Goal: Information Seeking & Learning: Learn about a topic

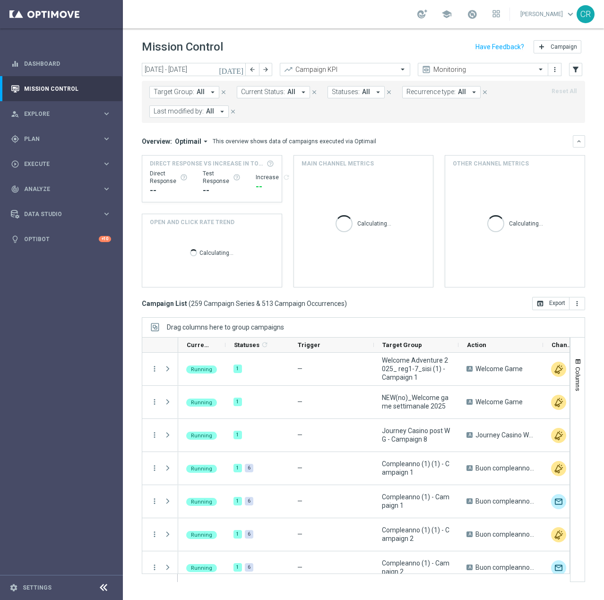
click at [241, 70] on icon "[DATE]" at bounding box center [232, 69] width 26 height 9
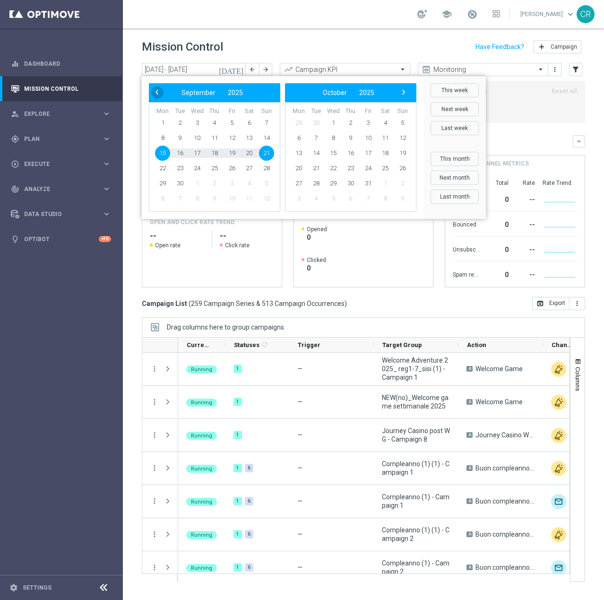
click at [155, 91] on span "‹" at bounding box center [157, 92] width 12 height 12
click at [201, 150] on span "13" at bounding box center [197, 153] width 15 height 15
click at [267, 154] on span "17" at bounding box center [266, 153] width 15 height 15
type input "13 Aug 2025 - 17 Aug 2025"
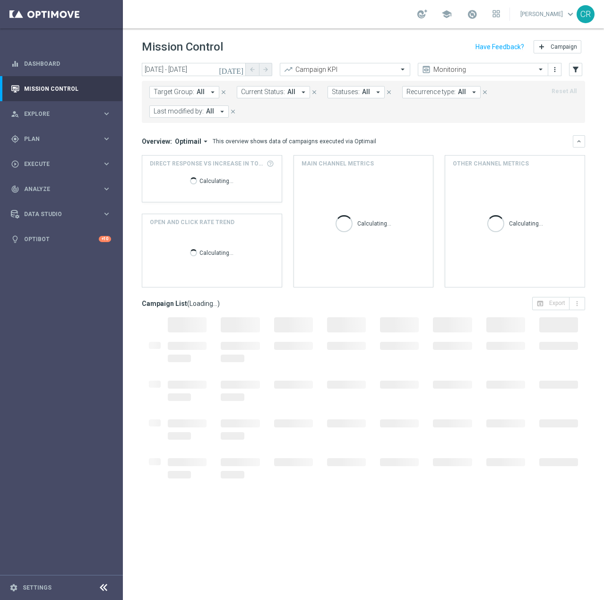
click at [189, 94] on span "Target Group:" at bounding box center [174, 92] width 41 height 8
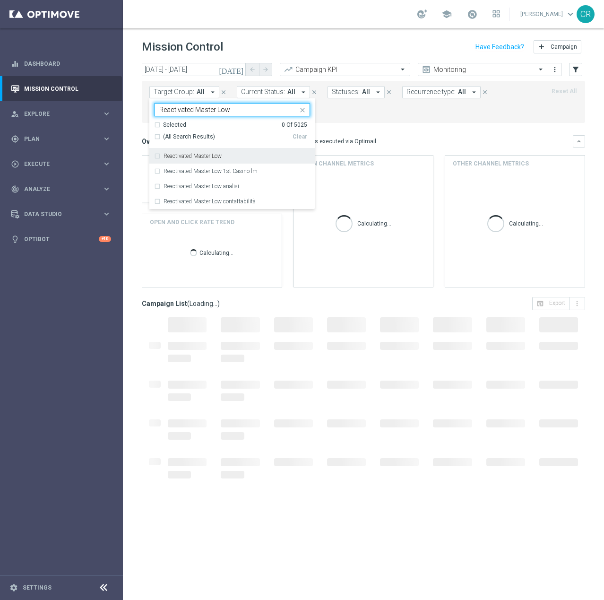
click at [207, 153] on label "Reactivated Master Low" at bounding box center [193, 156] width 58 height 6
type input "Reactivated Master Low"
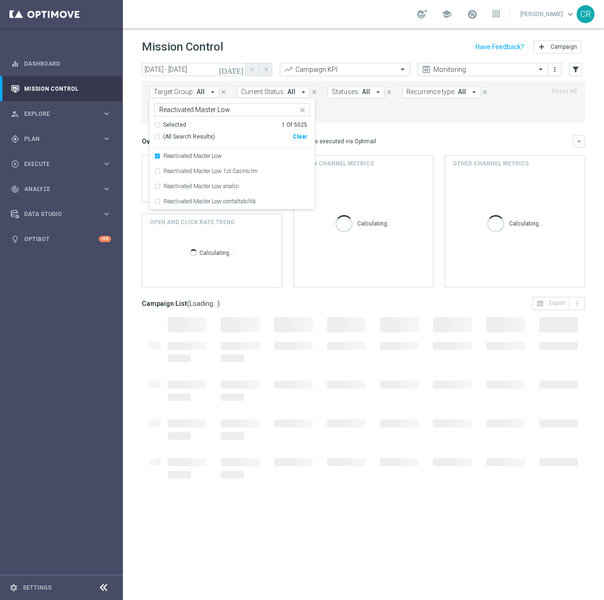
click at [399, 123] on mini-dashboard "Overview: Optimail arrow_drop_down This overview shows data of campaigns execut…" at bounding box center [363, 210] width 443 height 174
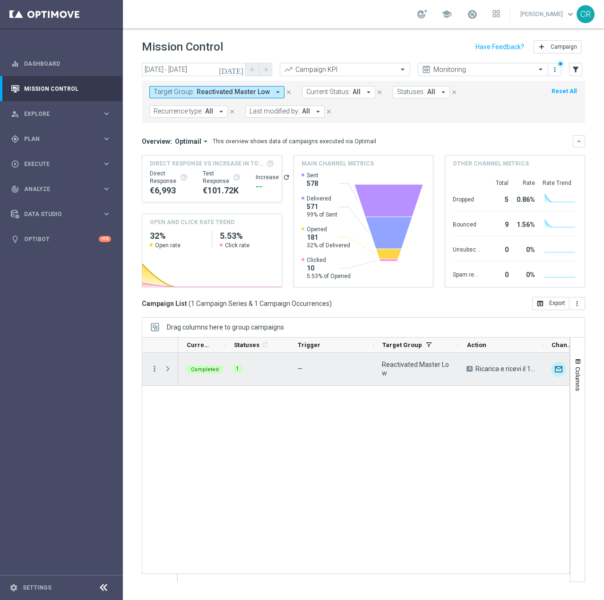
click at [154, 367] on icon "more_vert" at bounding box center [154, 368] width 9 height 9
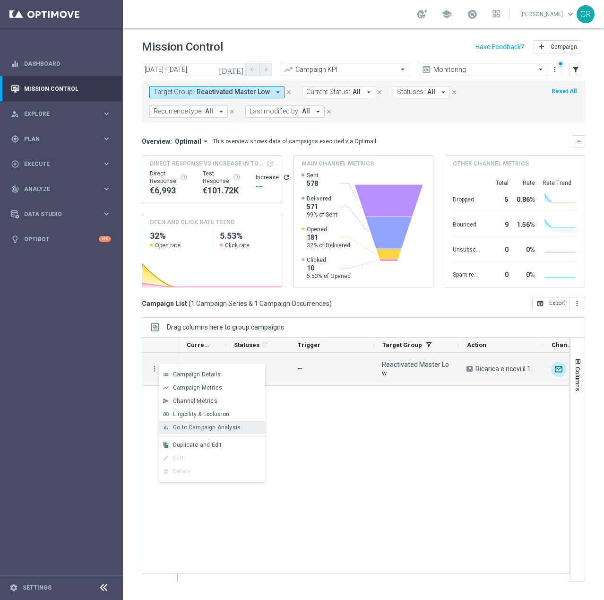
click at [184, 430] on span "Go to Campaign Analysis" at bounding box center [207, 427] width 68 height 7
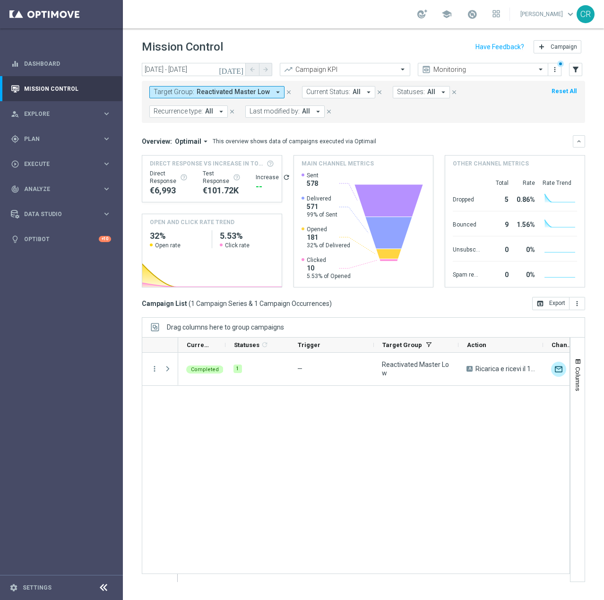
click at [258, 95] on span "Reactivated Master Low" at bounding box center [233, 92] width 73 height 8
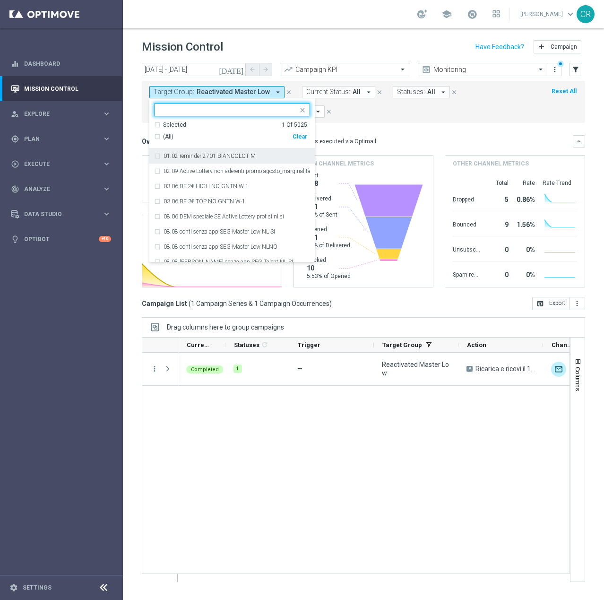
click at [0, 0] on div "Clear" at bounding box center [0, 0] width 0 height 0
click at [180, 114] on div at bounding box center [228, 110] width 140 height 9
paste input "Multi Talent ggr nb lm > 0 1st NO Sport"
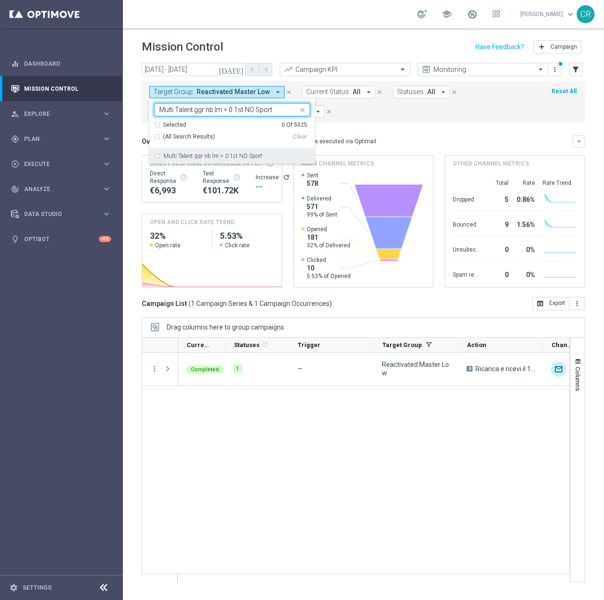
click at [205, 157] on label "Multi Talent ggr nb lm > 0 1st NO Sport" at bounding box center [213, 156] width 99 height 6
type input "Multi Talent ggr nb lm > 0 1st NO Sport"
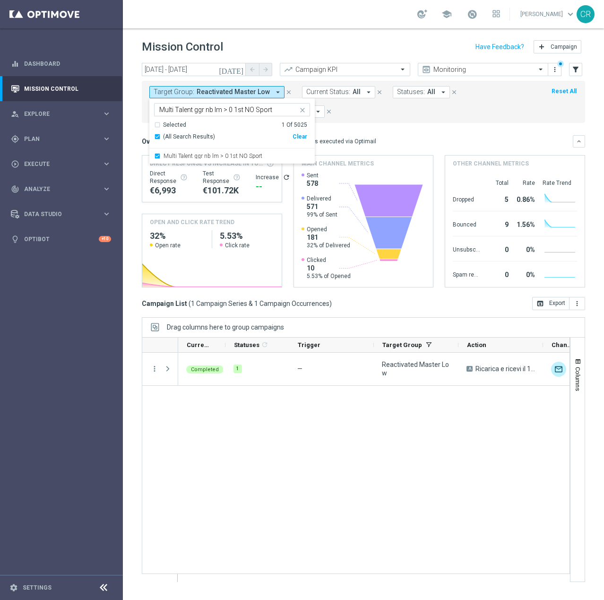
click at [422, 111] on form "Target Group: Reactivated Master Low arrow_drop_down Multi Talent ggr nb lm > 0…" at bounding box center [342, 102] width 386 height 32
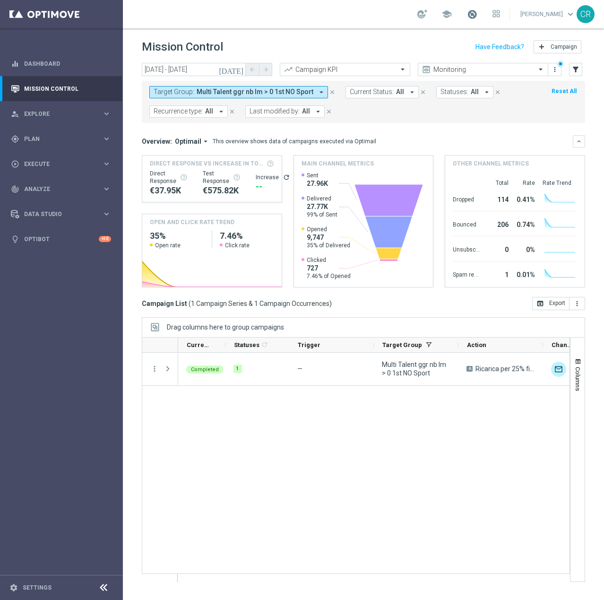
click at [467, 11] on span at bounding box center [472, 14] width 10 height 10
click at [332, 19] on div "school Last available data: 13 Sep 2025 Batch process is scheduled to occur wit…" at bounding box center [363, 14] width 481 height 28
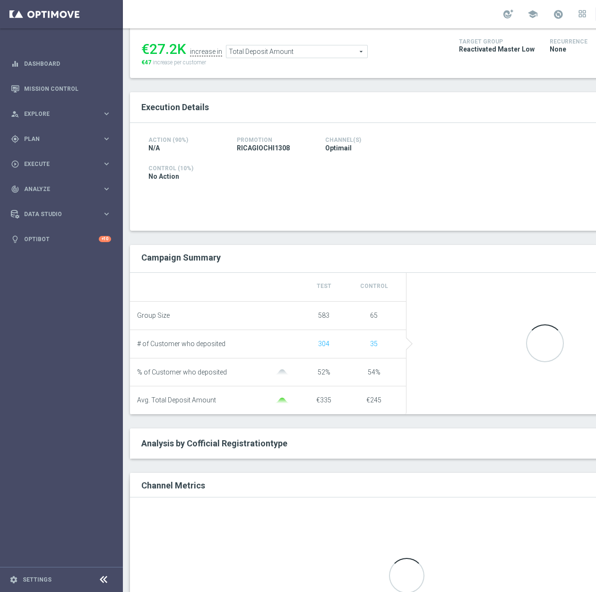
scroll to position [142, 0]
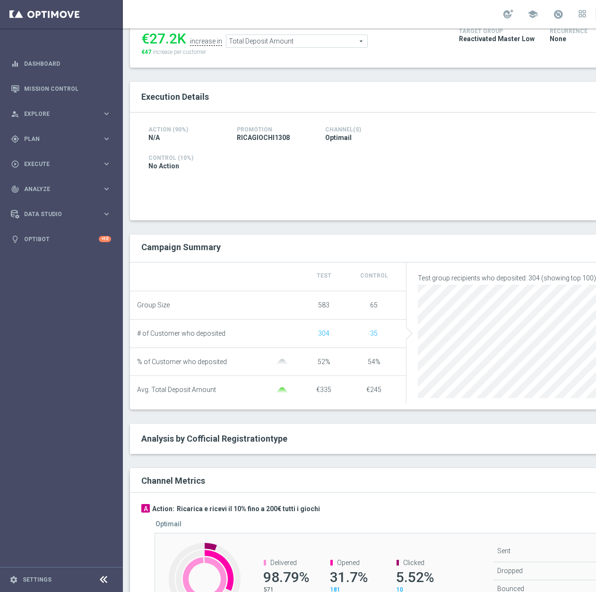
click at [469, 465] on div "Execution Details Action (90%) N/A Promotion RICAGIOCHI1308 Channel(s) Optimail" at bounding box center [406, 372] width 553 height 580
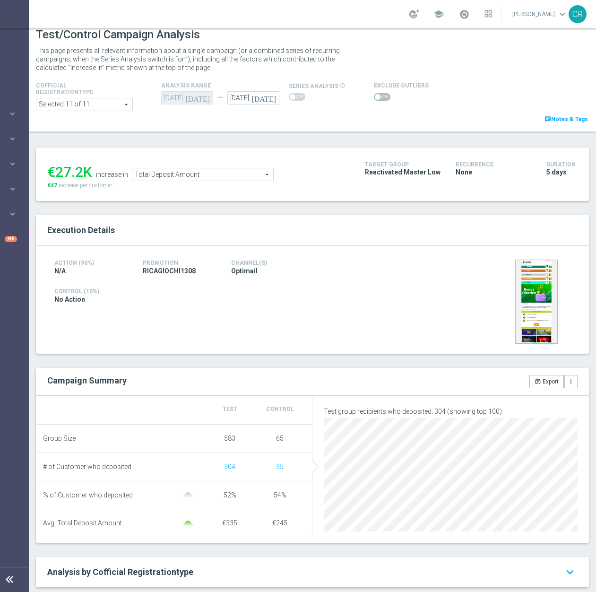
scroll to position [0, 0]
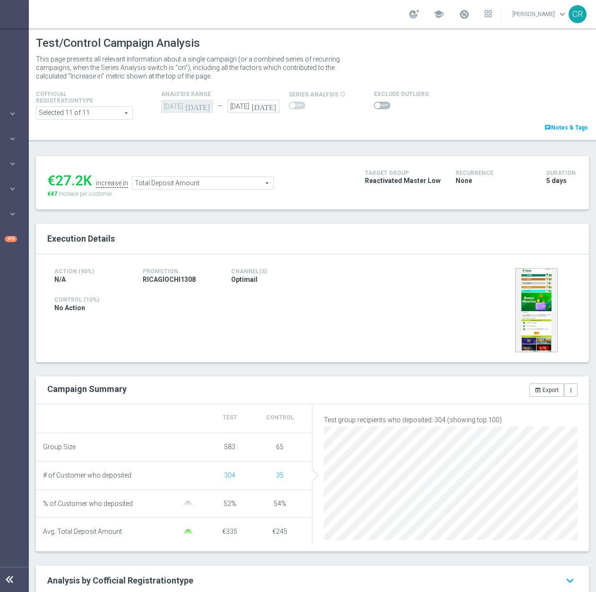
click at [233, 185] on span "Total Deposit Amount" at bounding box center [202, 183] width 141 height 12
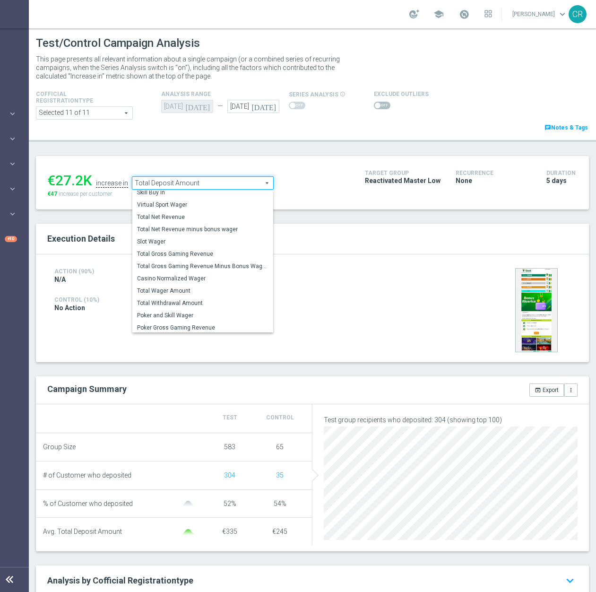
scroll to position [136, 0]
click at [218, 294] on label "Total Wager Amount" at bounding box center [202, 289] width 141 height 12
type input "Total Wager Amount"
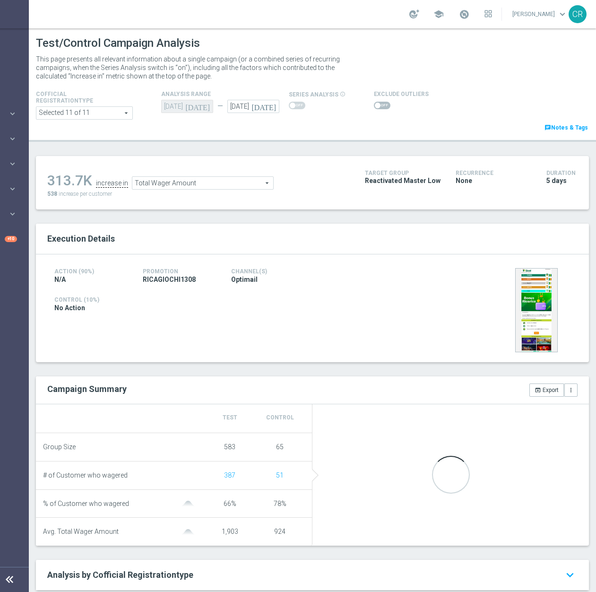
click at [377, 104] on span at bounding box center [382, 106] width 17 height 8
click at [377, 104] on input "checkbox" at bounding box center [382, 106] width 17 height 8
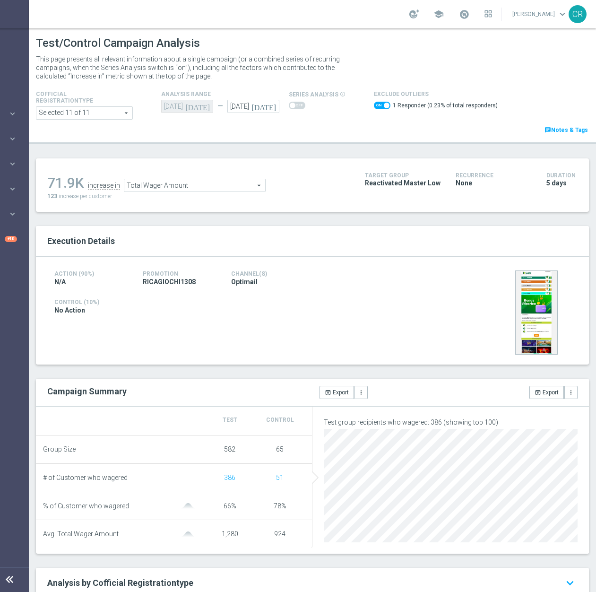
click at [233, 189] on span "Total Wager Amount" at bounding box center [194, 185] width 141 height 12
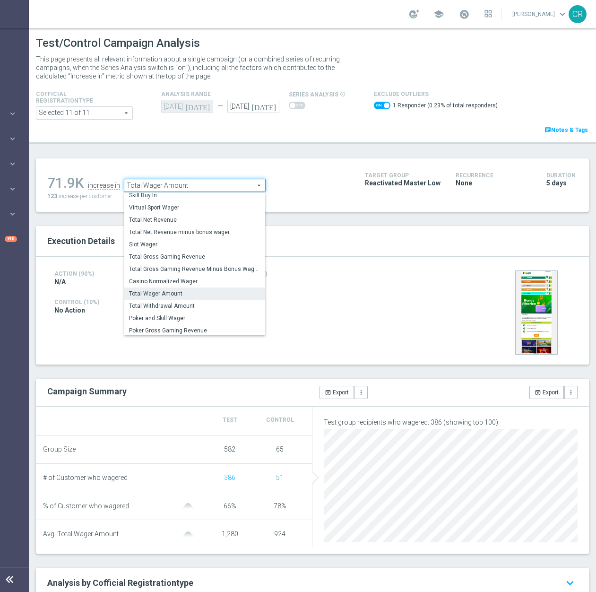
scroll to position [136, 0]
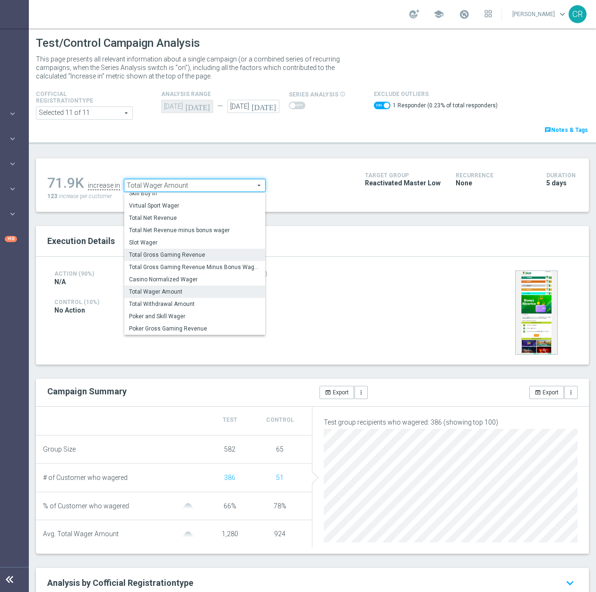
click at [218, 251] on label "Total Gross Gaming Revenue" at bounding box center [194, 255] width 141 height 12
checkbox input "false"
type input "Total Gross Gaming Revenue"
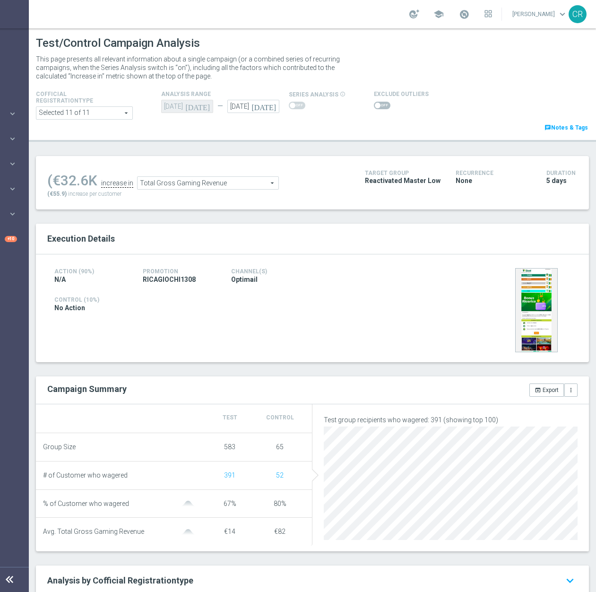
click at [384, 100] on div at bounding box center [401, 105] width 55 height 11
click at [384, 104] on span at bounding box center [382, 106] width 17 height 8
click at [384, 104] on input "checkbox" at bounding box center [382, 106] width 17 height 8
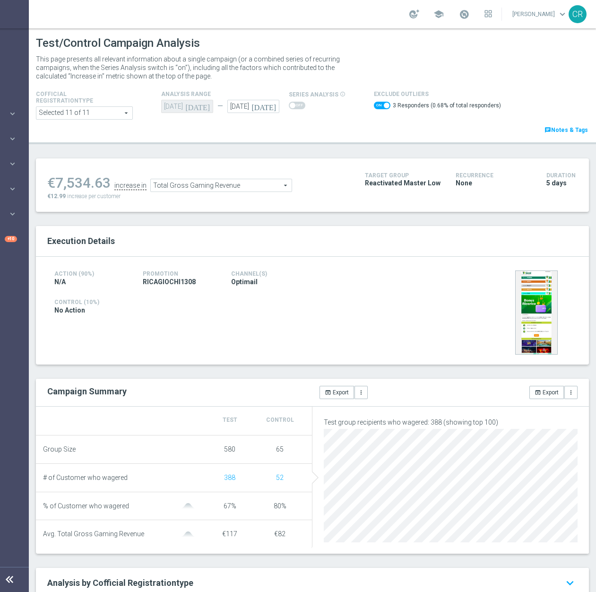
click at [250, 185] on span "Total Gross Gaming Revenue" at bounding box center [221, 185] width 141 height 12
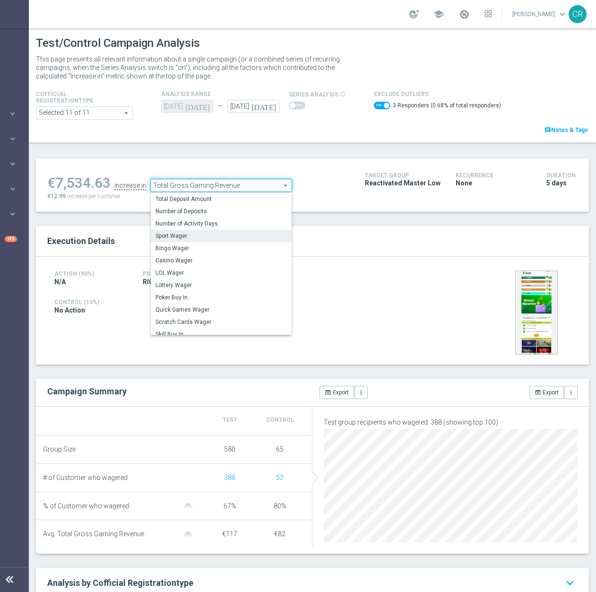
click at [204, 240] on span "Sport Wager" at bounding box center [220, 236] width 131 height 8
checkbox input "false"
type input "Sport Wager"
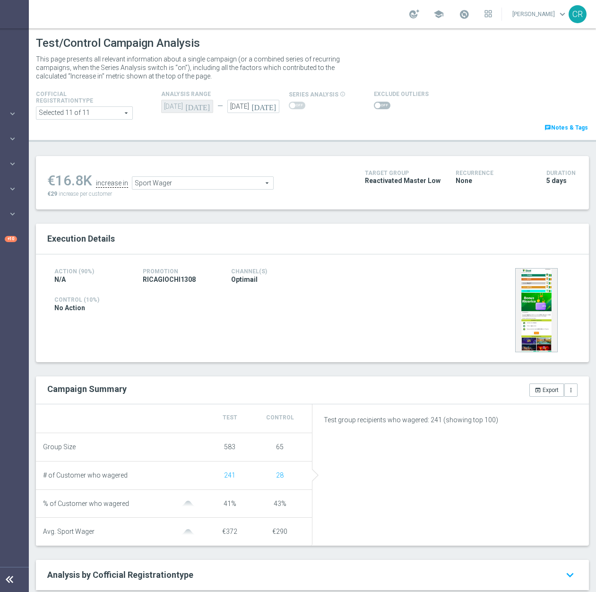
click at [379, 107] on span at bounding box center [382, 106] width 17 height 8
click at [379, 107] on input "checkbox" at bounding box center [382, 106] width 17 height 8
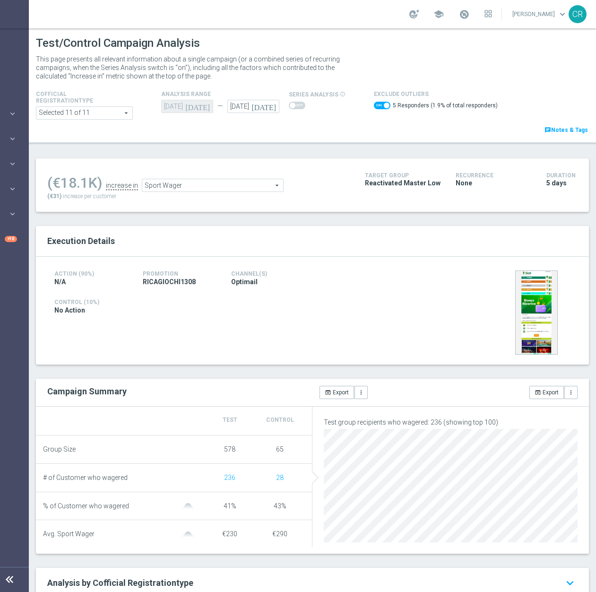
click at [173, 181] on span "Sport Wager" at bounding box center [212, 185] width 141 height 12
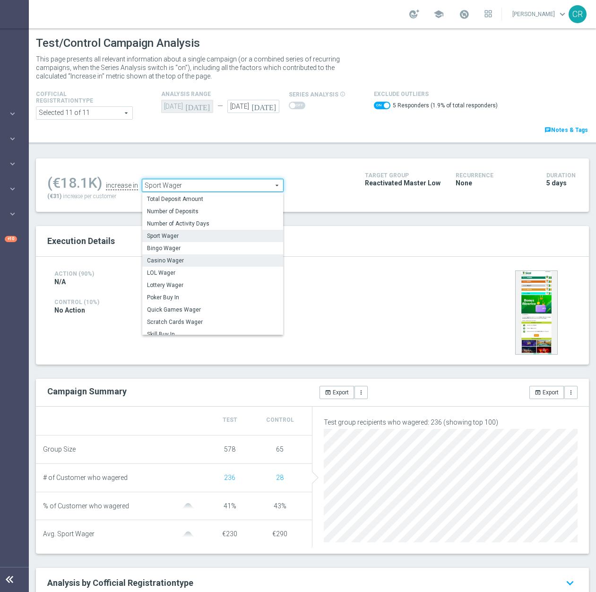
click at [190, 259] on span "Casino Wager" at bounding box center [212, 261] width 131 height 8
checkbox input "false"
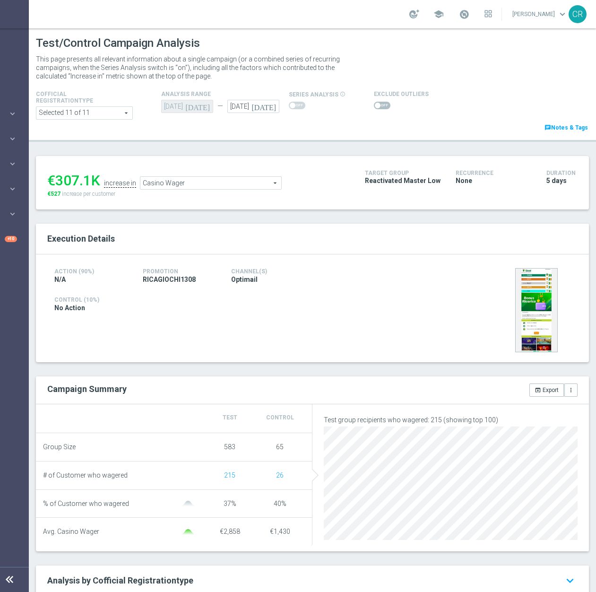
click at [245, 188] on span "Casino Wager" at bounding box center [210, 183] width 141 height 12
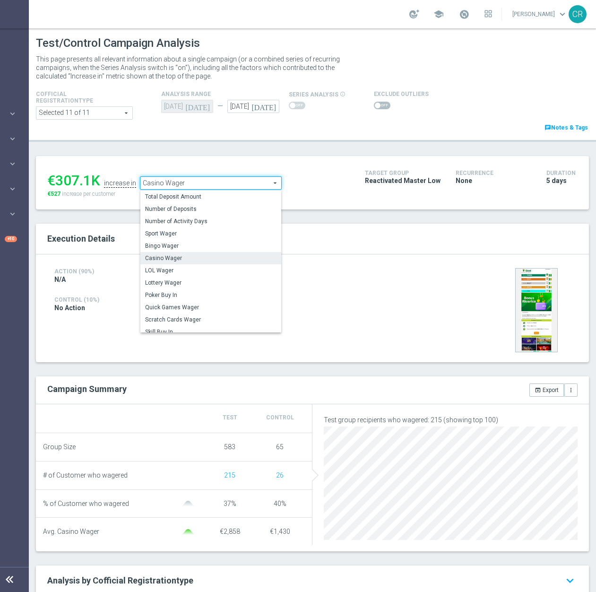
click at [247, 178] on span "Casino Wager" at bounding box center [210, 183] width 141 height 12
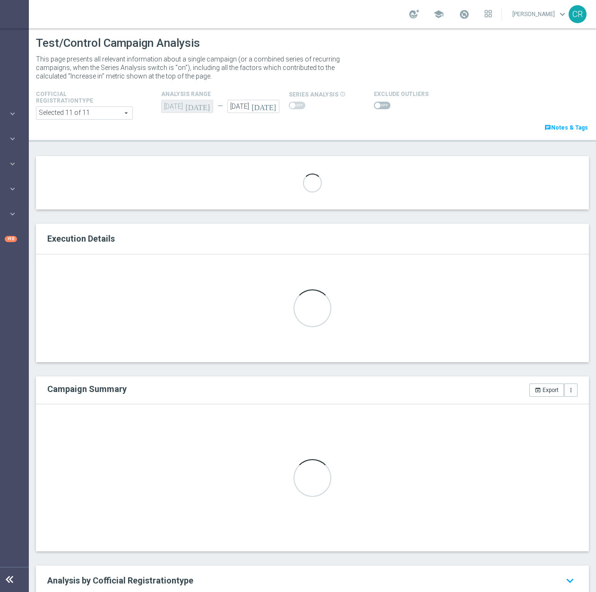
click at [247, 178] on div "Loading..." at bounding box center [312, 182] width 553 height 53
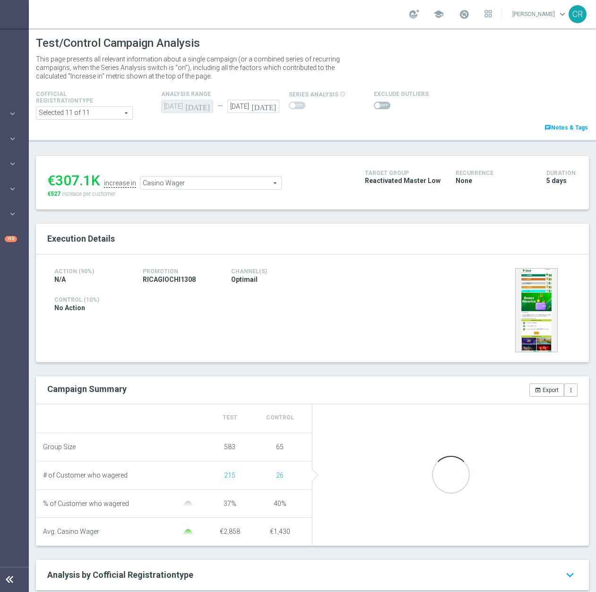
click at [248, 184] on span "Casino Wager" at bounding box center [210, 183] width 141 height 12
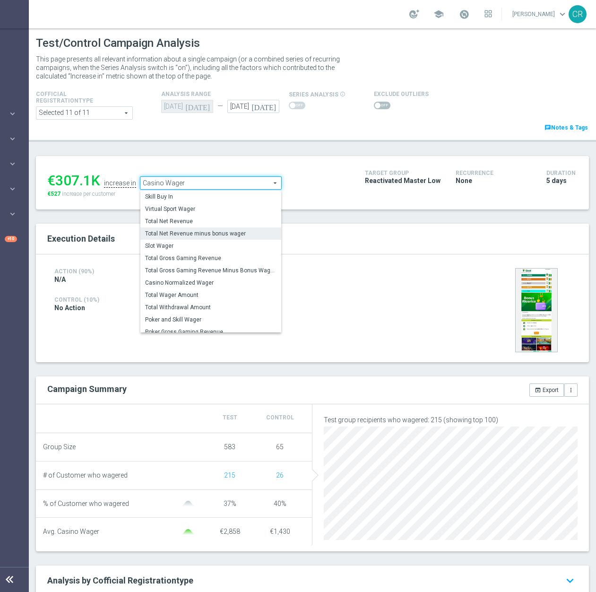
scroll to position [110, 0]
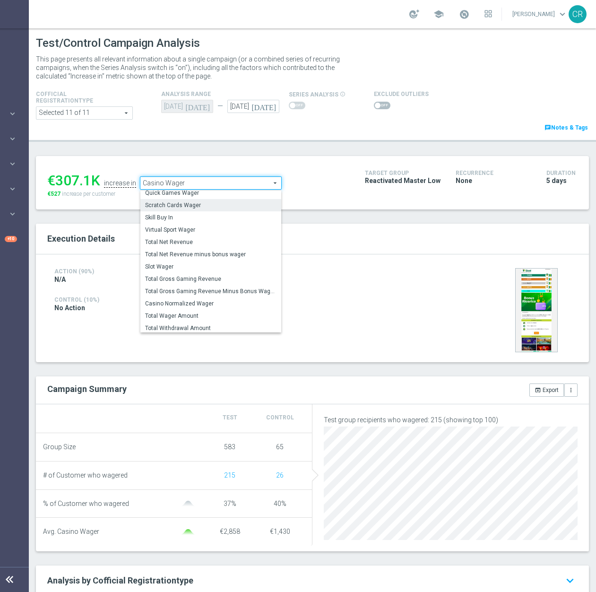
click at [226, 204] on span "Scratch Cards Wager" at bounding box center [210, 205] width 131 height 8
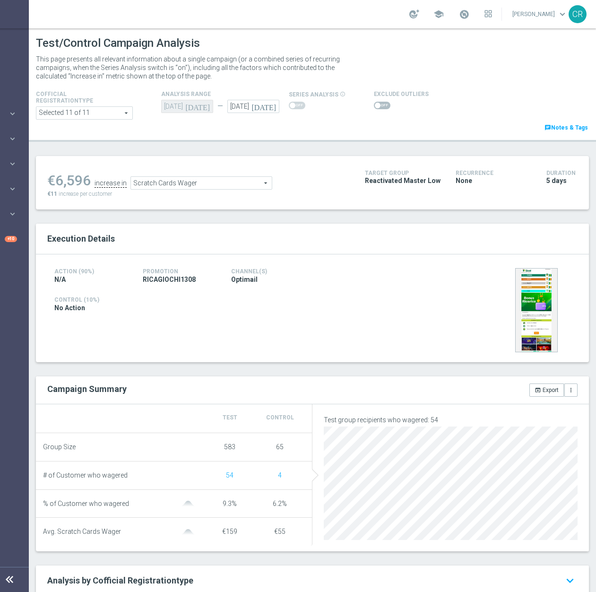
click at [252, 181] on span "Scratch Cards Wager" at bounding box center [201, 183] width 141 height 12
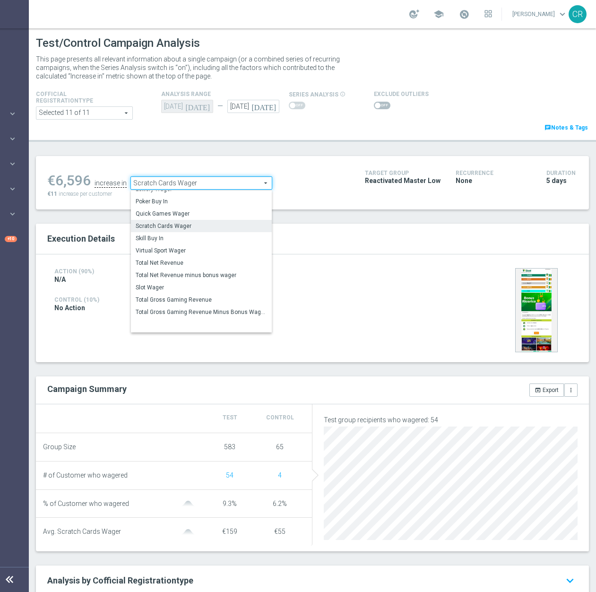
scroll to position [44, 0]
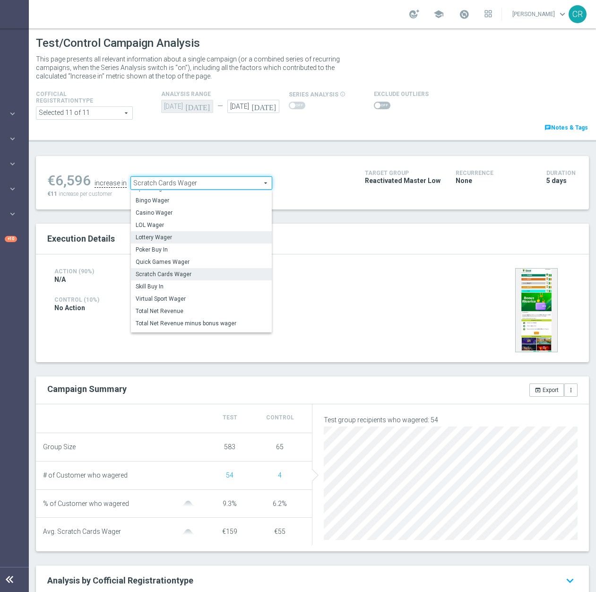
click at [239, 240] on span "Lottery Wager" at bounding box center [201, 237] width 131 height 8
type input "Lottery Wager"
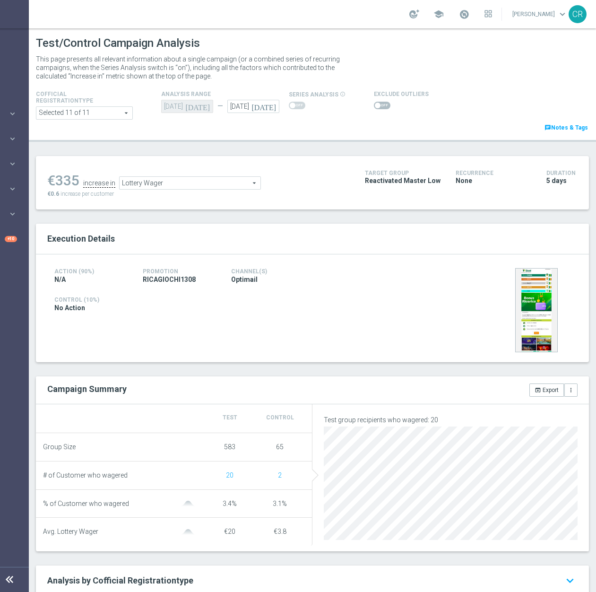
click at [380, 105] on span at bounding box center [382, 106] width 17 height 8
click at [380, 105] on input "checkbox" at bounding box center [382, 106] width 17 height 8
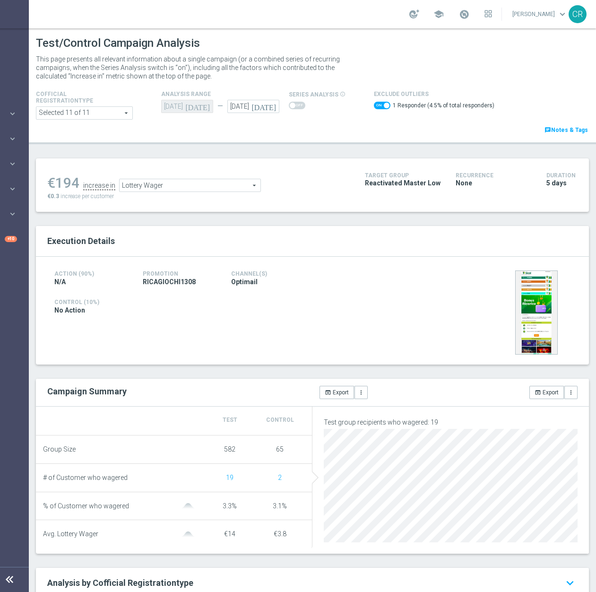
click at [232, 184] on span "Lottery Wager" at bounding box center [190, 185] width 141 height 12
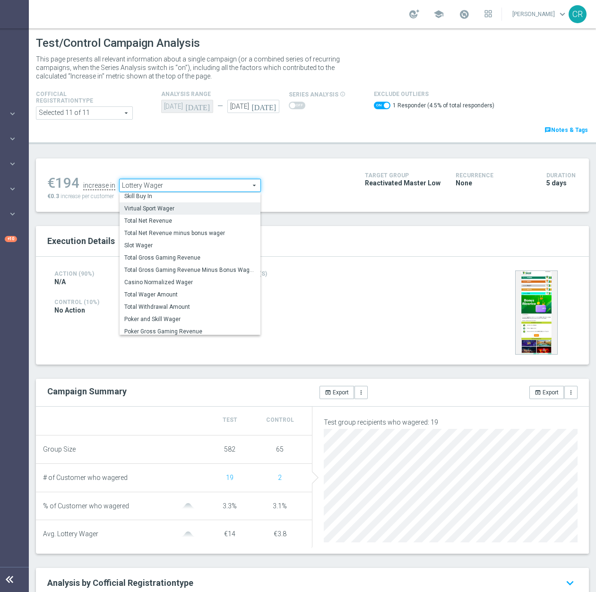
scroll to position [136, 0]
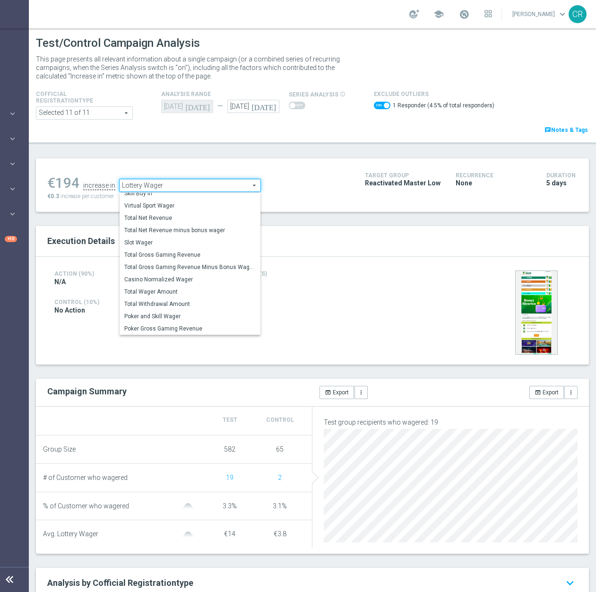
click at [373, 284] on div "Action (90%) N/A Promotion RICAGIOCHI1308 Channel(s) Optimail" at bounding box center [224, 277] width 354 height 19
checkbox input "false"
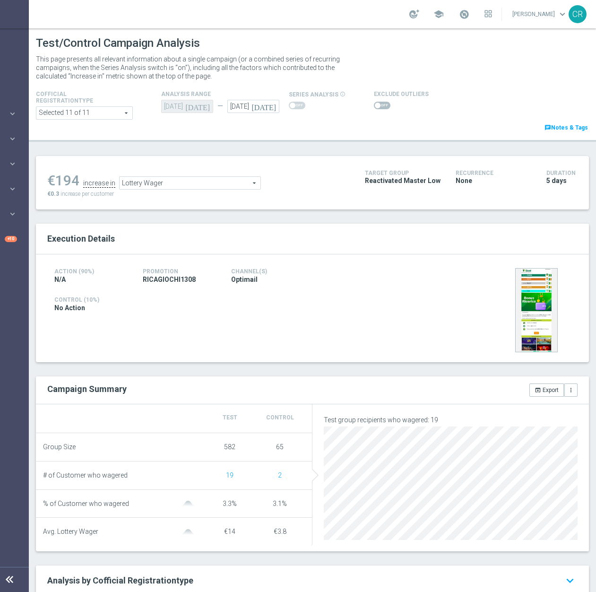
click at [193, 181] on span "Lottery Wager" at bounding box center [190, 183] width 141 height 12
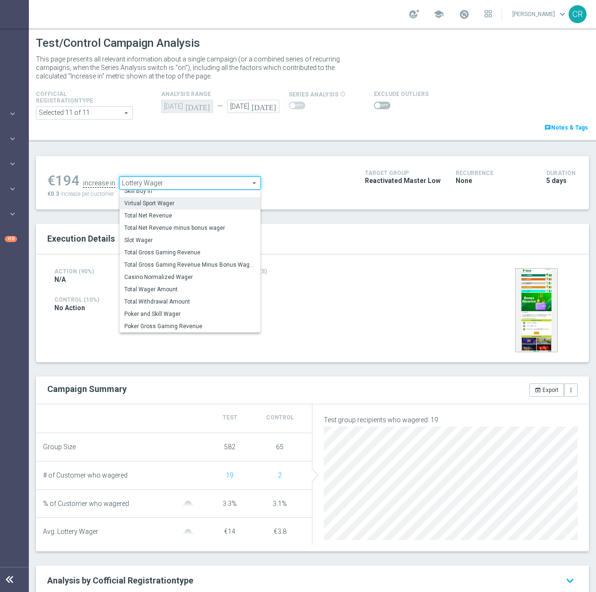
click at [176, 199] on label "Virtual Sport Wager" at bounding box center [190, 203] width 141 height 12
type input "Virtual Sport Wager"
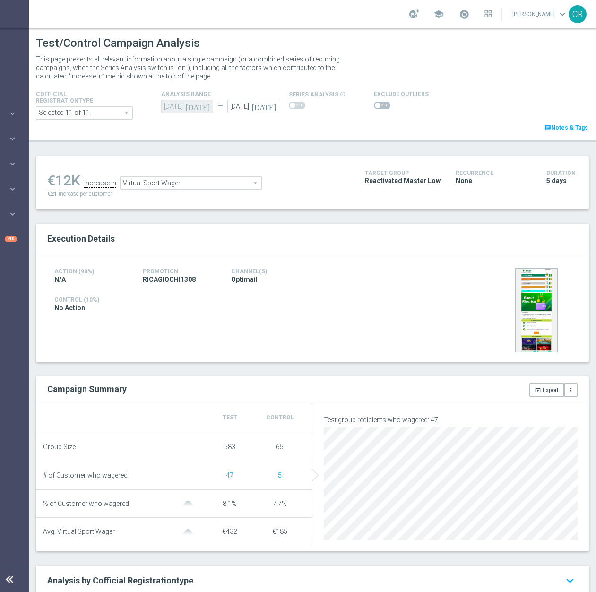
click at [376, 103] on span at bounding box center [382, 106] width 17 height 8
click at [376, 103] on input "checkbox" at bounding box center [382, 106] width 17 height 8
checkbox input "true"
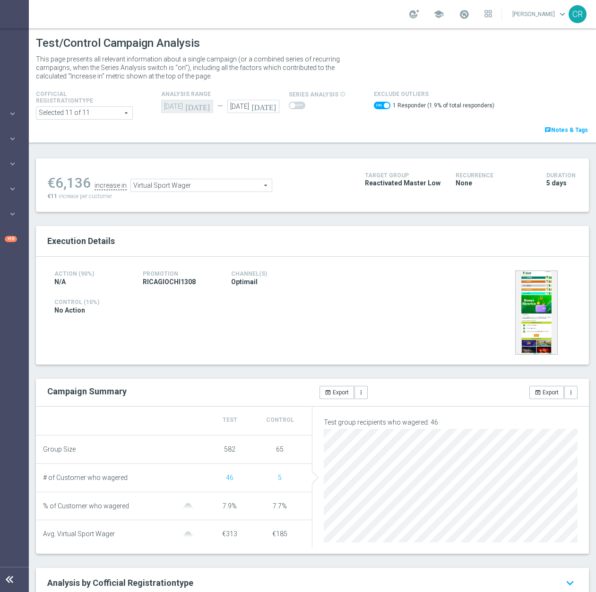
click at [212, 364] on div "Action (90%) N/A Promotion RICAGIOCHI1308 Channel(s) Optimail Control (10%) No …" at bounding box center [312, 311] width 553 height 108
